Goal: Task Accomplishment & Management: Use online tool/utility

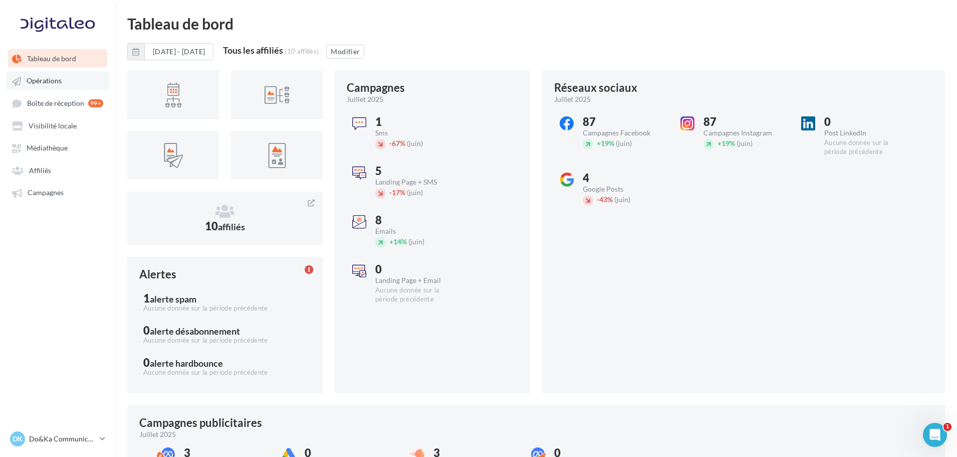
click at [49, 86] on link "Opérations" at bounding box center [57, 80] width 103 height 18
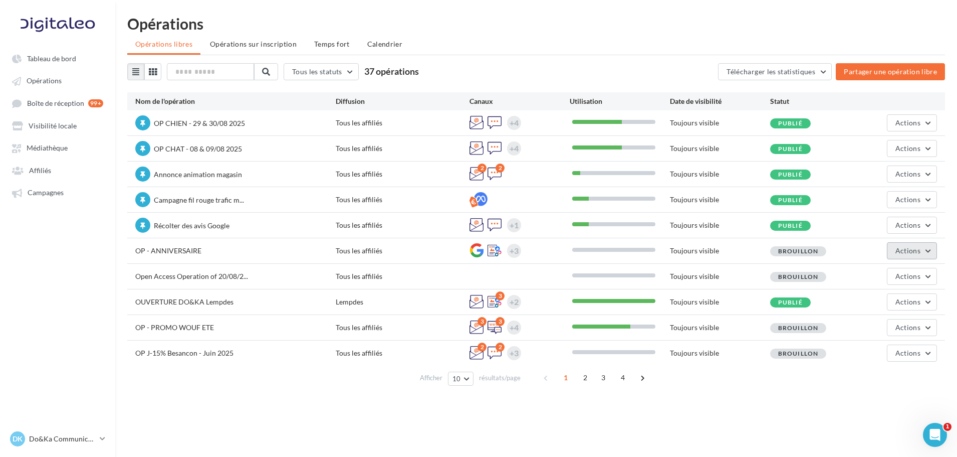
click at [898, 253] on span "Actions" at bounding box center [908, 250] width 25 height 9
click at [890, 276] on button "Editer" at bounding box center [887, 274] width 100 height 26
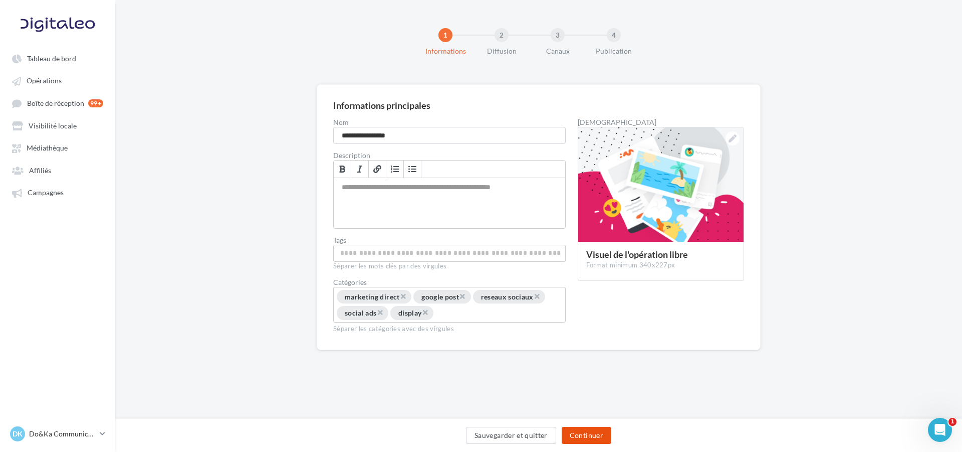
click at [599, 432] on button "Continuer" at bounding box center [587, 435] width 50 height 17
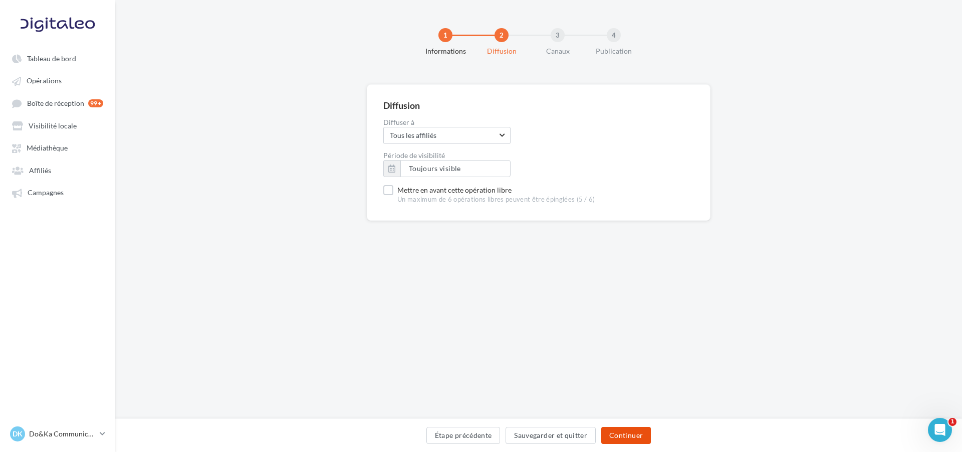
click at [606, 431] on button "Continuer" at bounding box center [627, 435] width 50 height 17
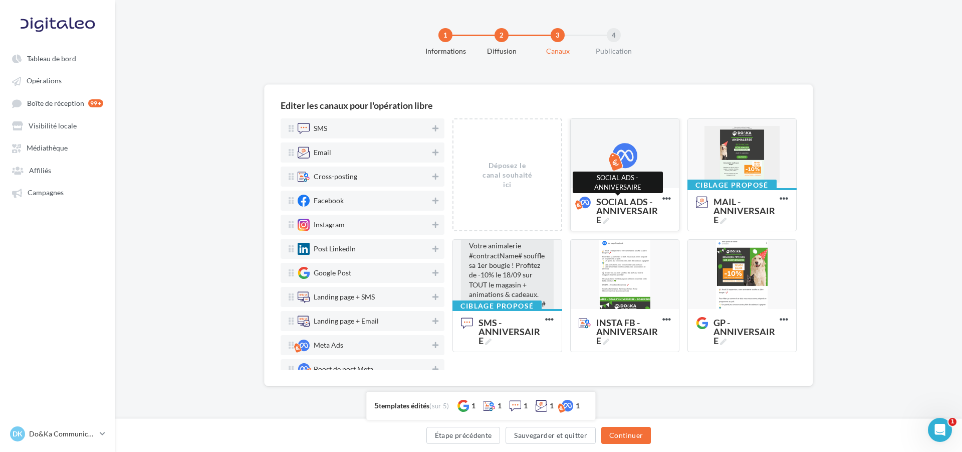
click at [615, 166] on div at bounding box center [625, 153] width 25 height 25
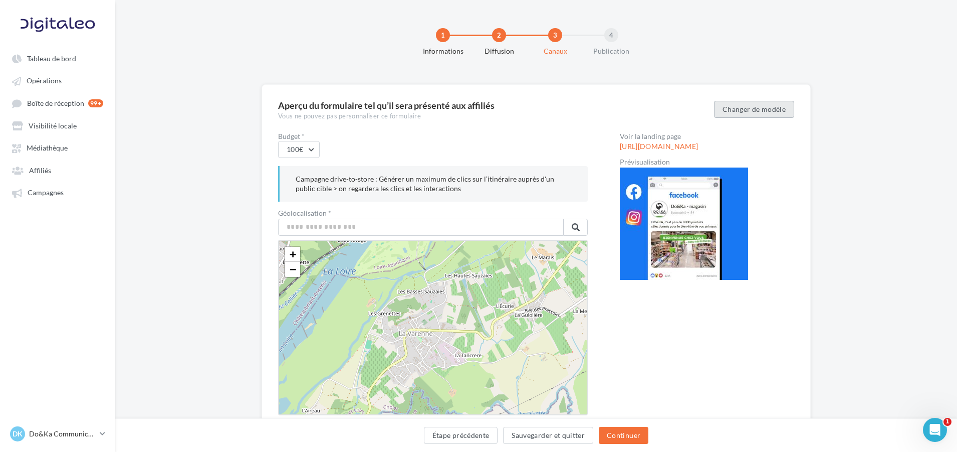
click at [729, 116] on button "Changer de modèle" at bounding box center [754, 109] width 80 height 17
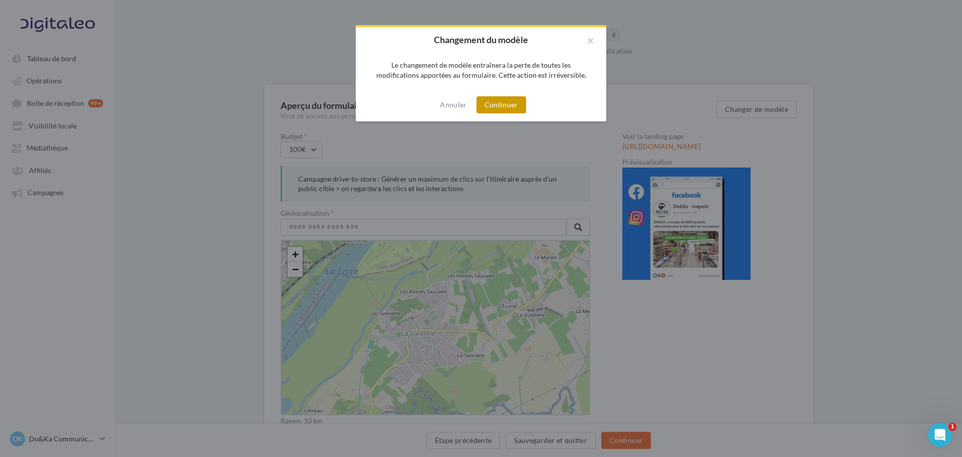
click at [513, 104] on button "Continuer" at bounding box center [502, 104] width 50 height 17
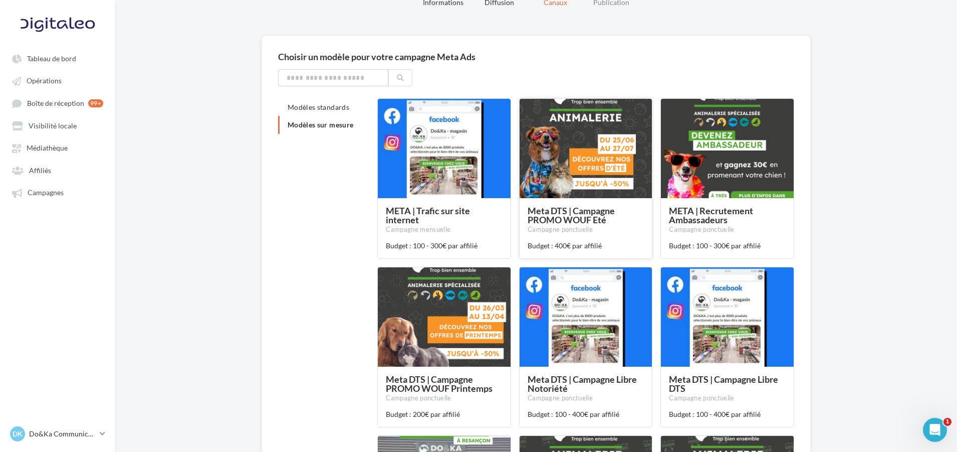
scroll to position [150, 0]
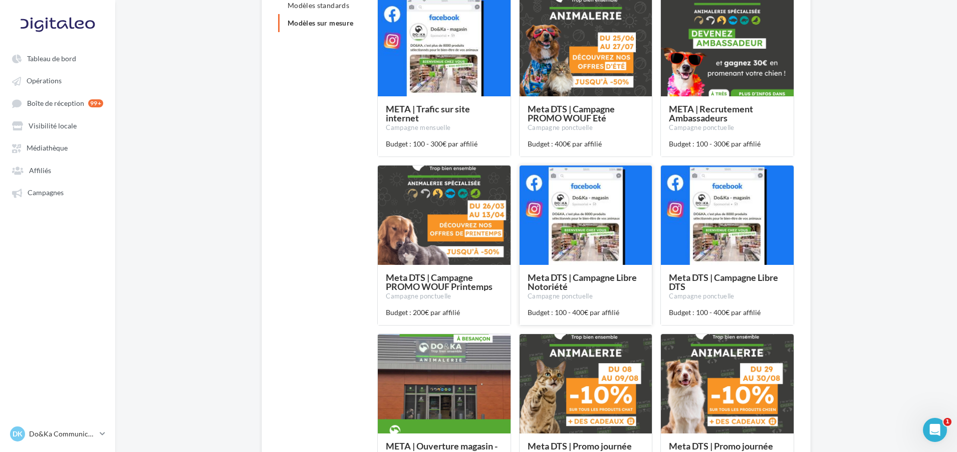
click at [600, 228] on div at bounding box center [586, 215] width 133 height 100
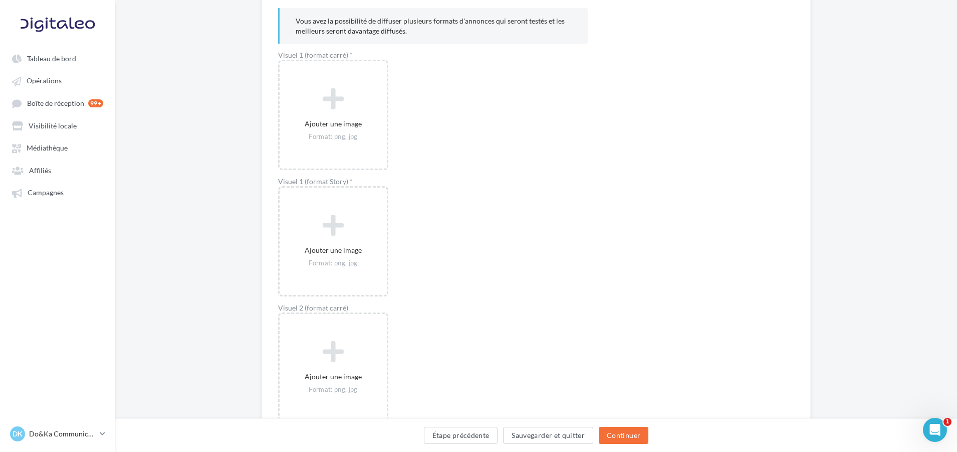
scroll to position [652, 0]
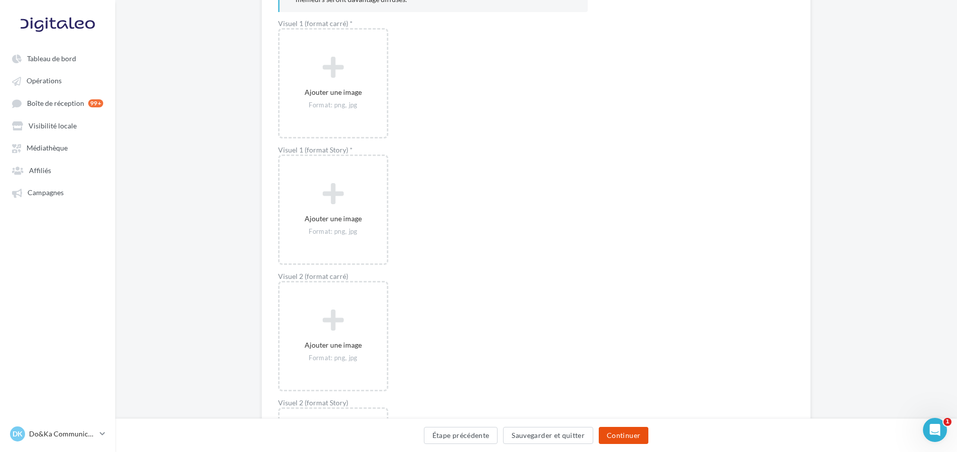
click at [620, 434] on button "Continuer" at bounding box center [624, 435] width 50 height 17
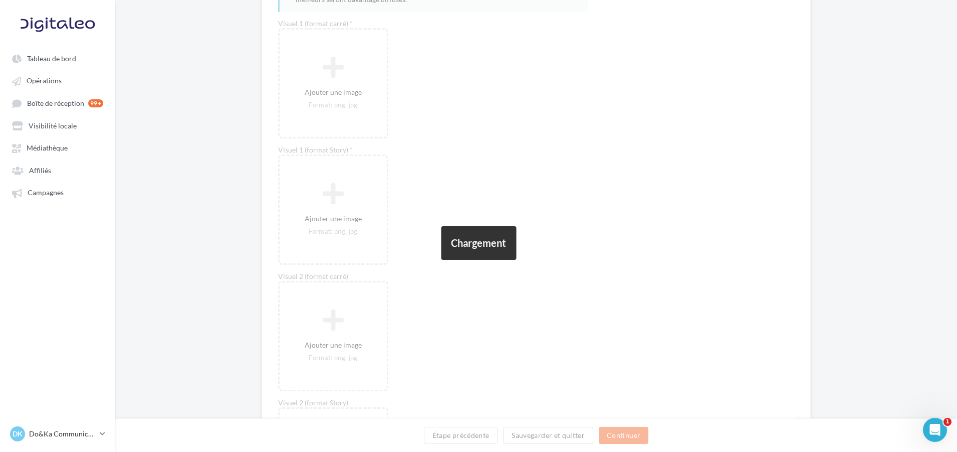
scroll to position [0, 0]
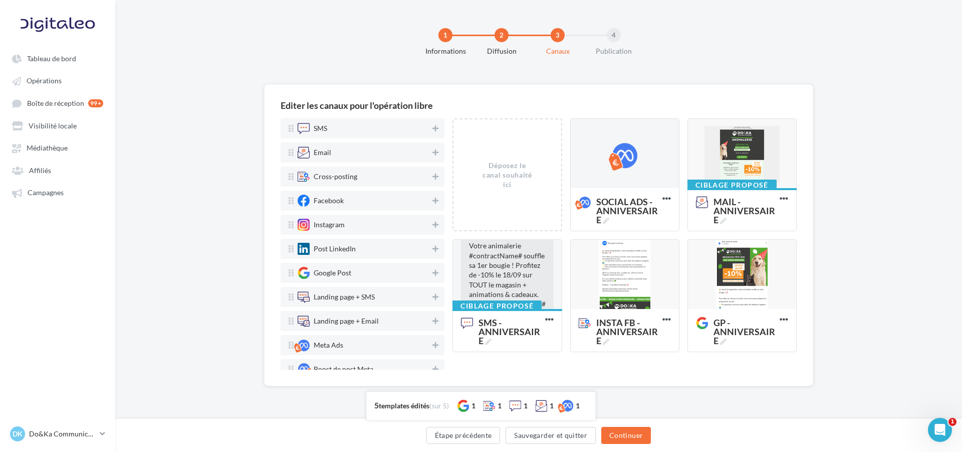
click at [826, 165] on div "Editer les canaux pour l'opération libre SMS Email Cross-posting Facebook Insta…" at bounding box center [538, 251] width 847 height 334
click at [556, 377] on div "Editer les canaux pour l'opération libre SMS Email Cross-posting Facebook Insta…" at bounding box center [538, 235] width 549 height 302
click at [659, 178] on div at bounding box center [625, 154] width 108 height 70
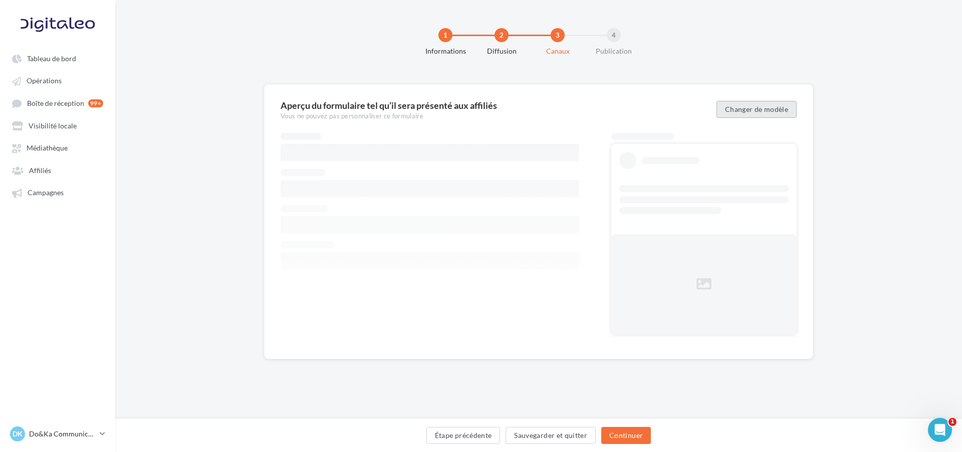
click at [780, 109] on button "Changer de modèle" at bounding box center [757, 109] width 80 height 17
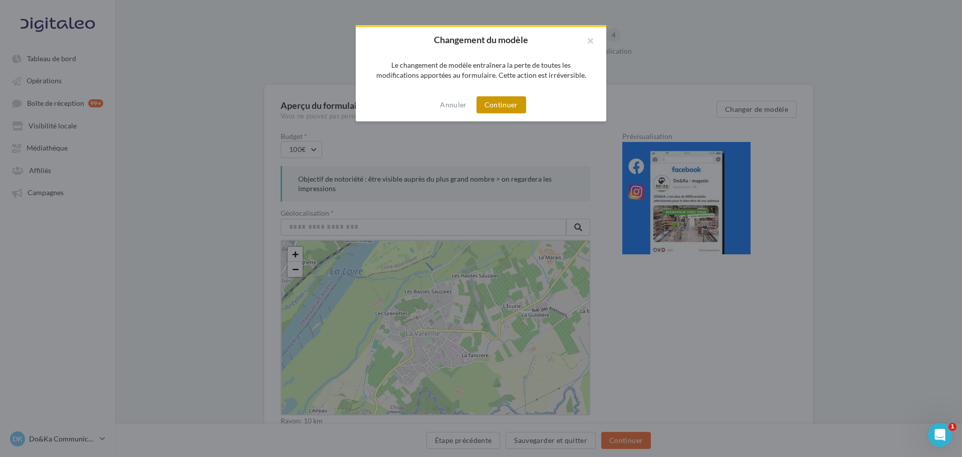
click at [506, 107] on button "Continuer" at bounding box center [502, 104] width 50 height 17
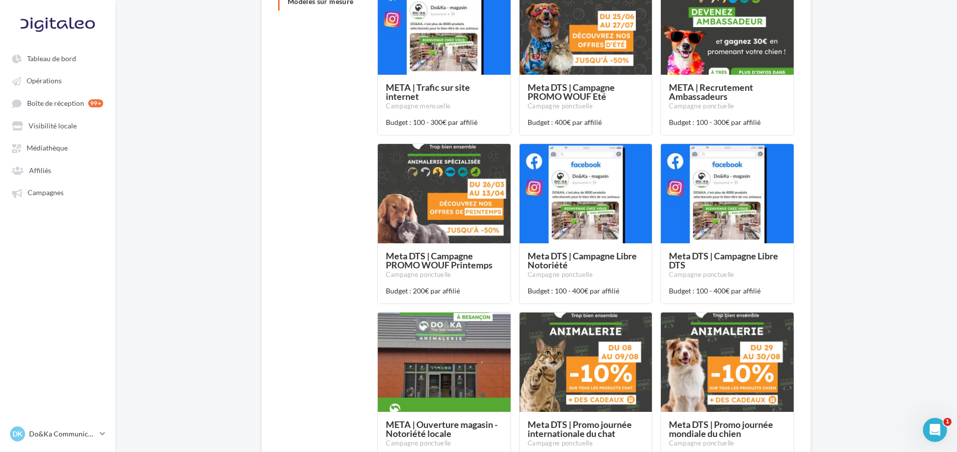
scroll to position [201, 0]
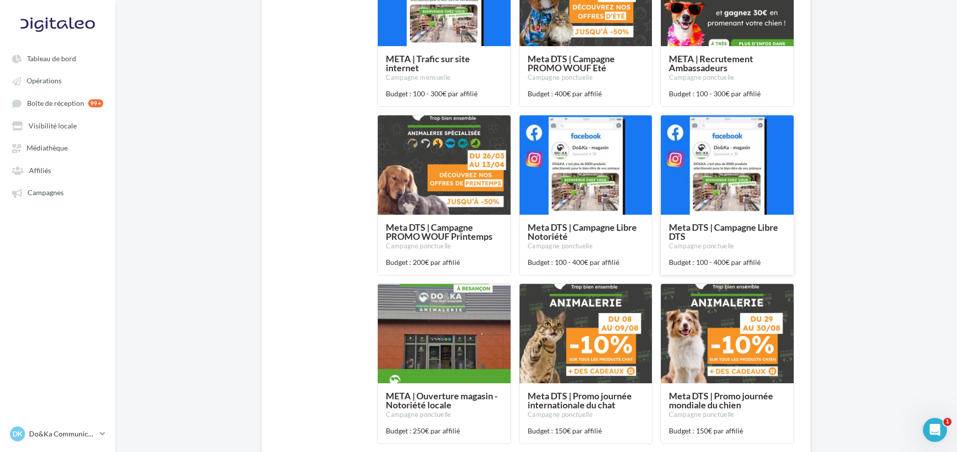
click at [715, 203] on div at bounding box center [727, 165] width 133 height 100
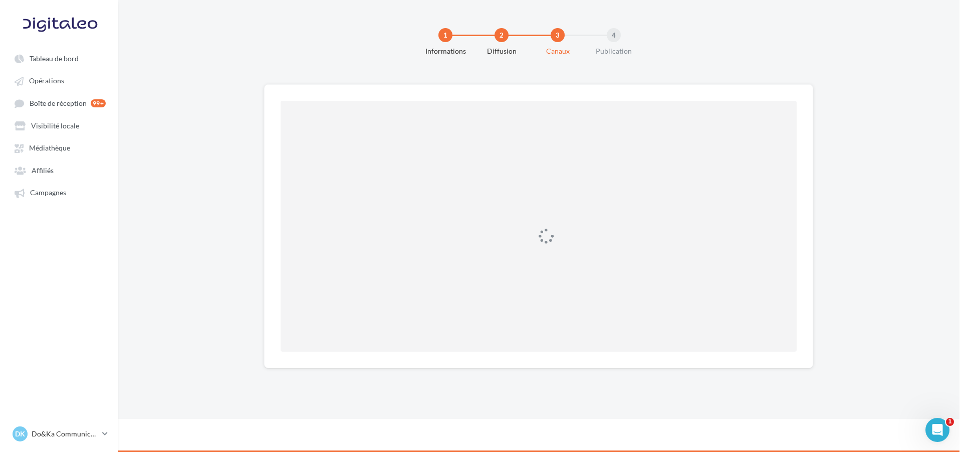
scroll to position [0, 0]
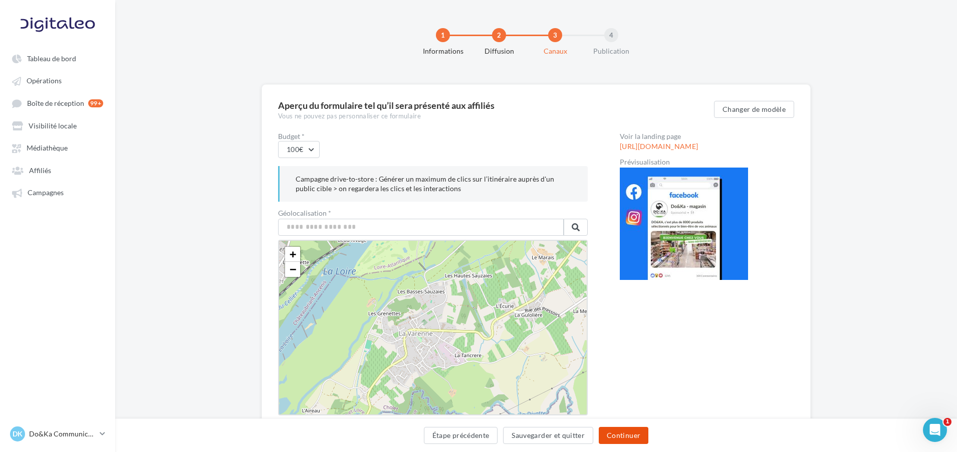
click at [621, 443] on button "Continuer" at bounding box center [624, 435] width 50 height 17
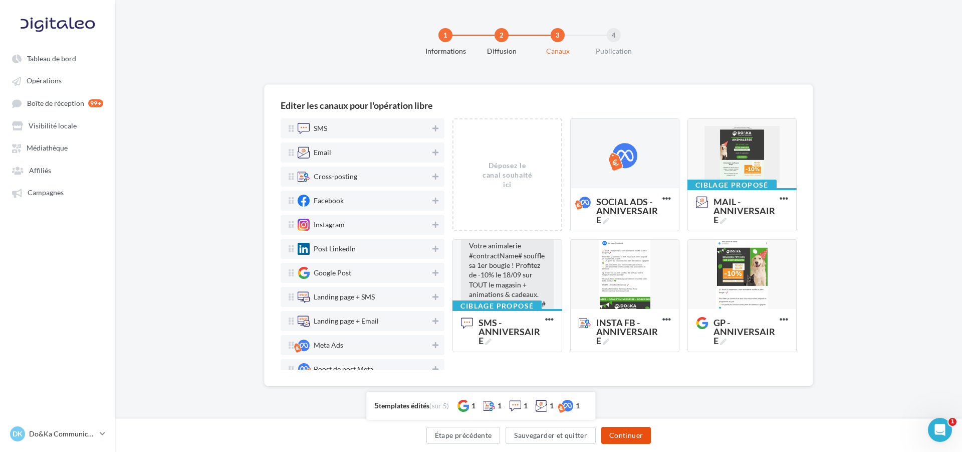
click at [649, 437] on button "Continuer" at bounding box center [627, 435] width 50 height 17
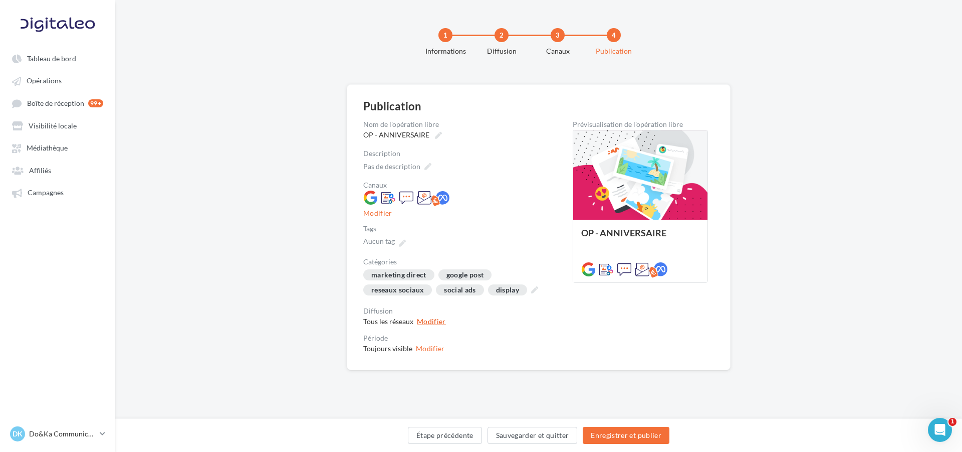
click at [424, 323] on button "Modifier" at bounding box center [431, 321] width 29 height 8
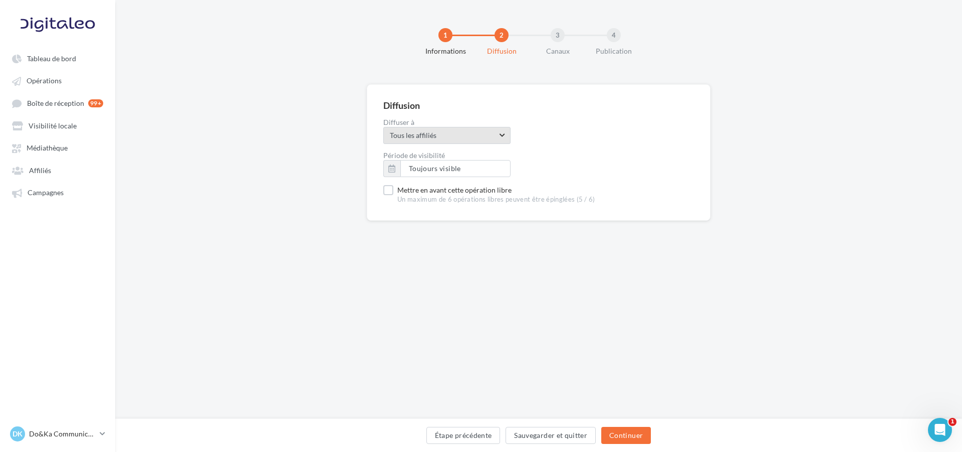
click at [472, 141] on span "Tous les affiliés" at bounding box center [447, 136] width 114 height 13
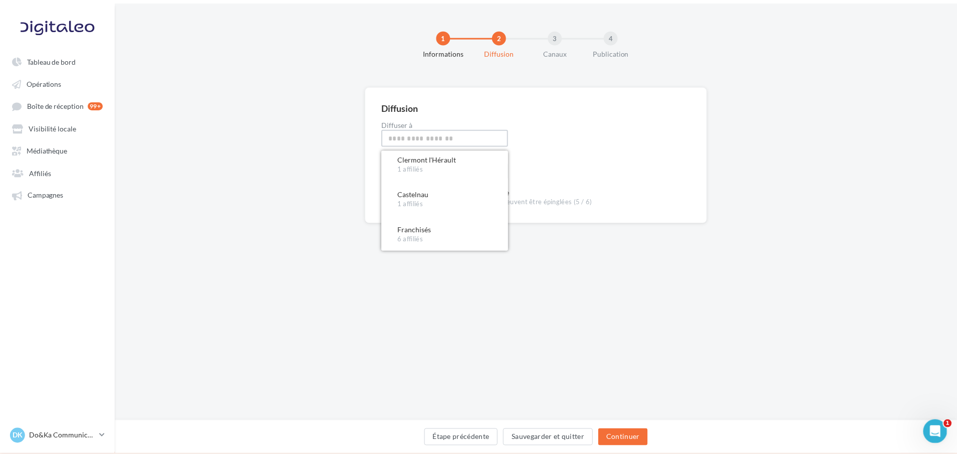
scroll to position [50, 0]
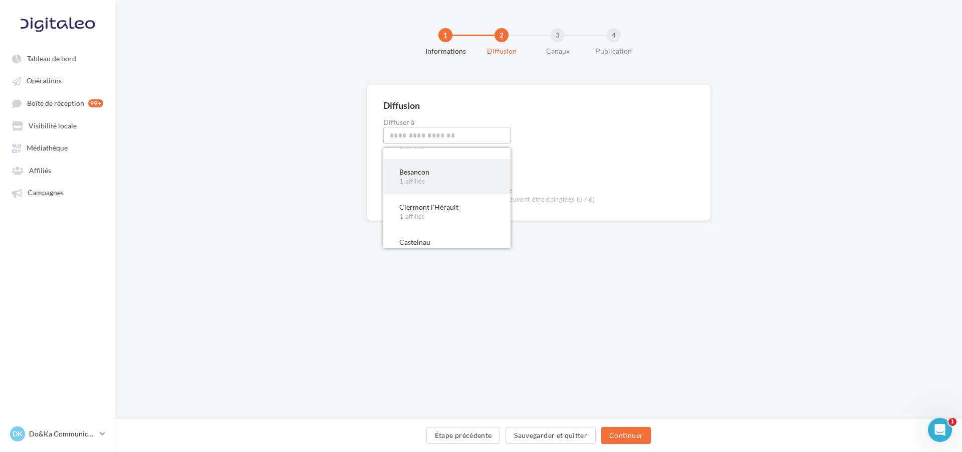
click at [444, 177] on div "1 affiliés" at bounding box center [446, 181] width 95 height 9
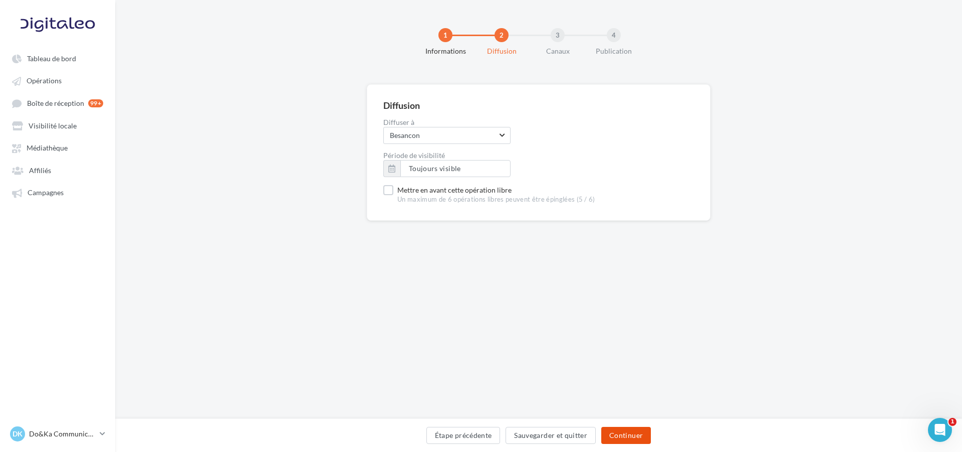
click at [612, 430] on button "Continuer" at bounding box center [627, 435] width 50 height 17
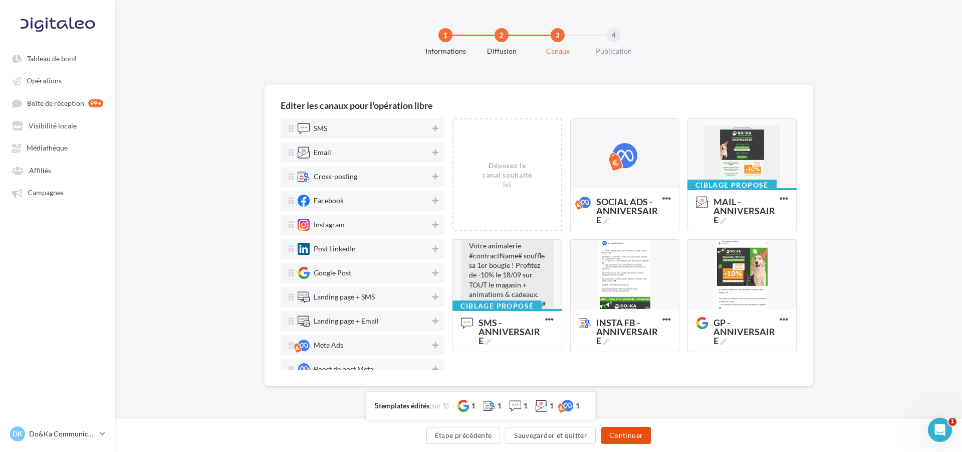
click at [633, 439] on button "Continuer" at bounding box center [627, 435] width 50 height 17
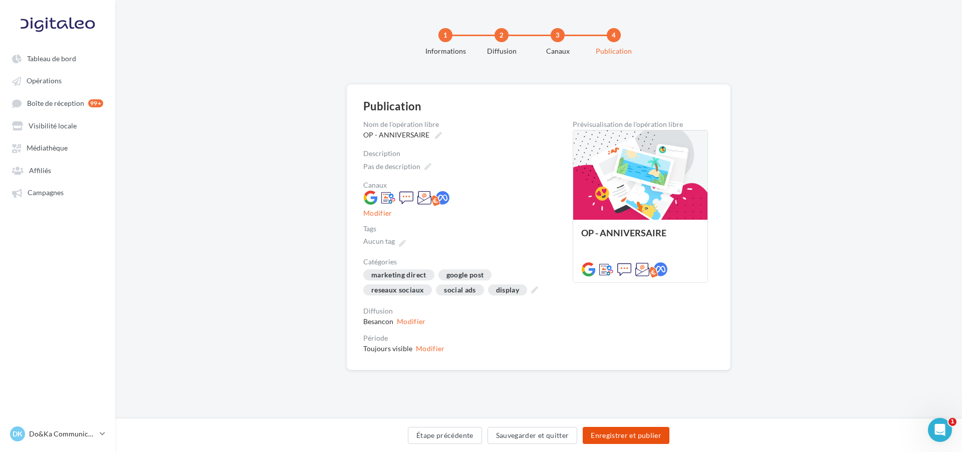
click at [597, 434] on button "Enregistrer et publier" at bounding box center [626, 435] width 87 height 17
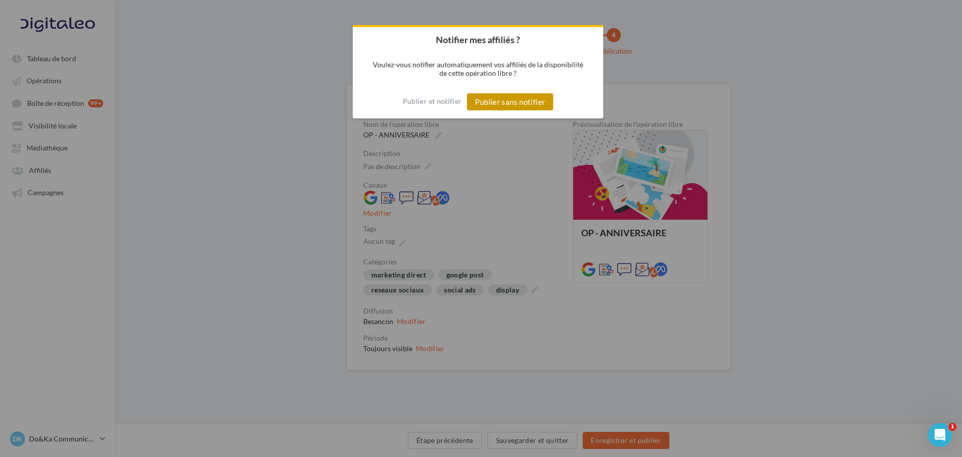
click at [517, 104] on button "Publier sans notifier" at bounding box center [510, 101] width 86 height 17
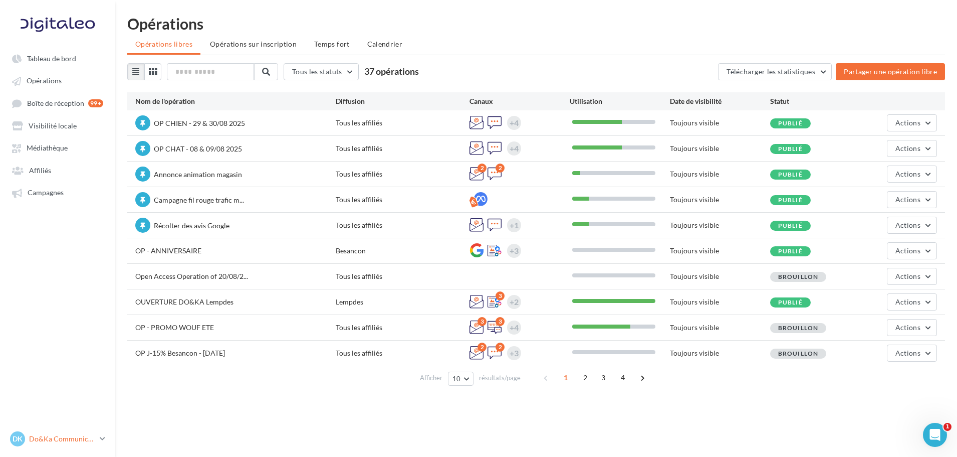
click at [58, 443] on p "Do&Ka Communication" at bounding box center [62, 439] width 67 height 10
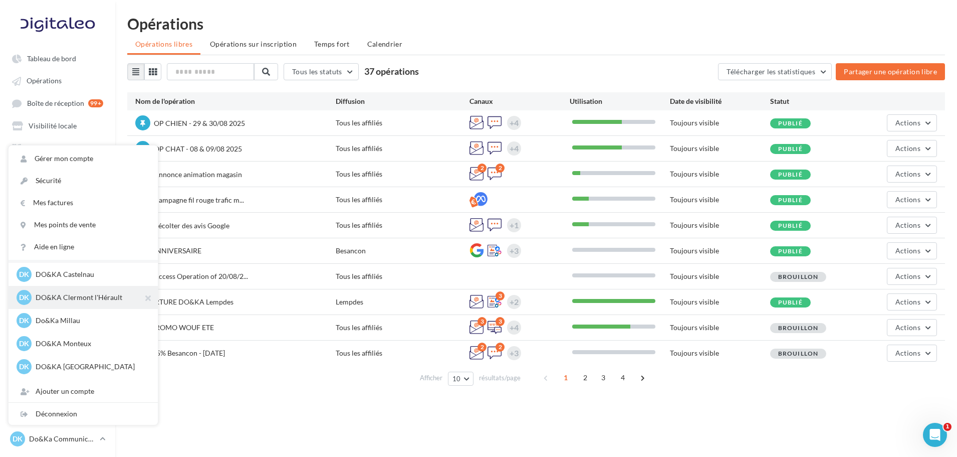
scroll to position [50, 0]
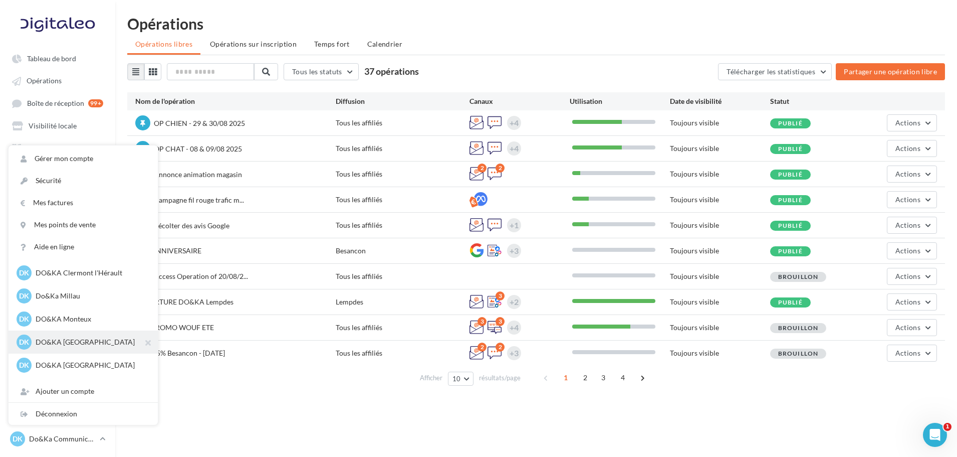
click at [77, 339] on p "DO&KA [GEOGRAPHIC_DATA]" at bounding box center [91, 342] width 110 height 10
